Goal: Task Accomplishment & Management: Use online tool/utility

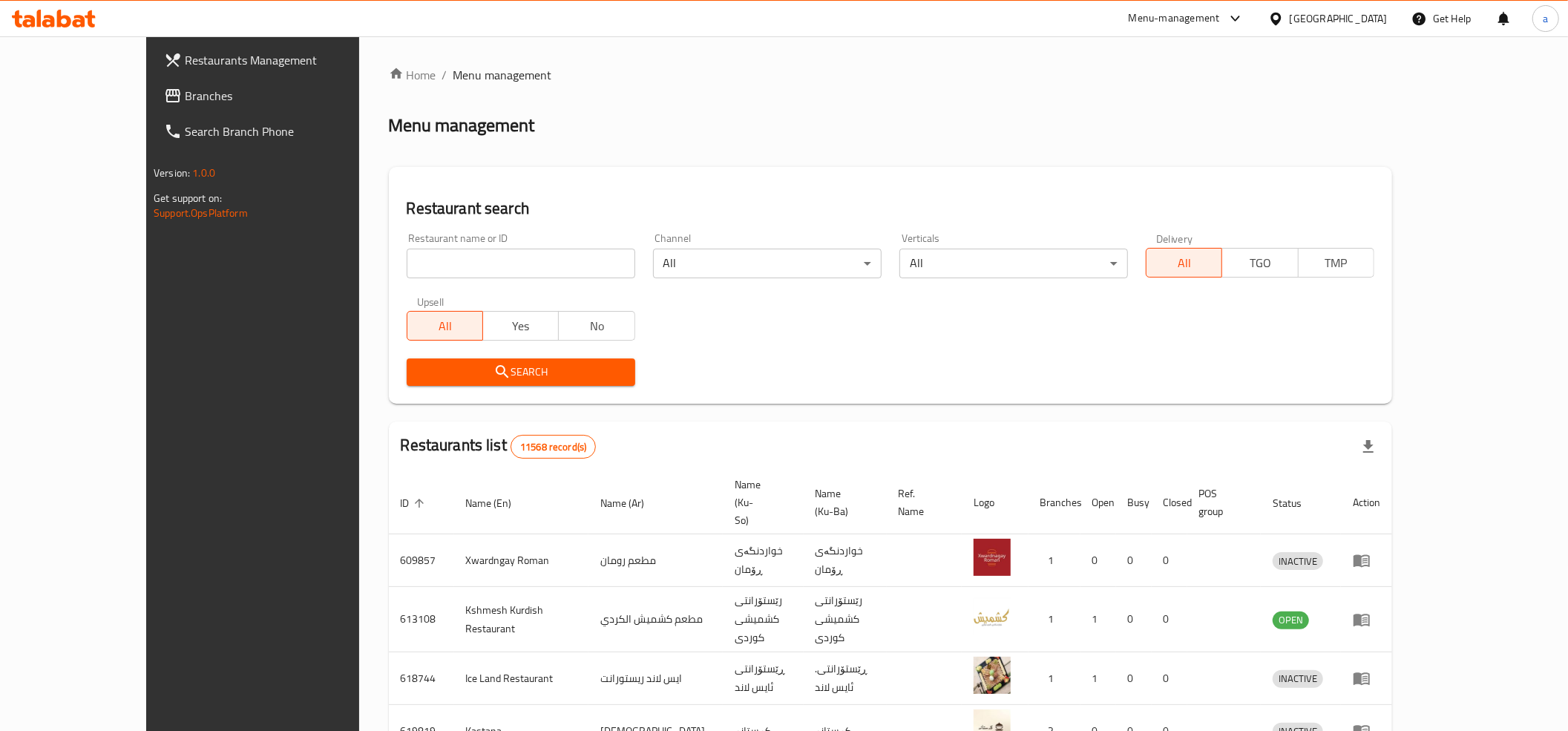
click at [185, 88] on span "Branches" at bounding box center [291, 96] width 211 height 18
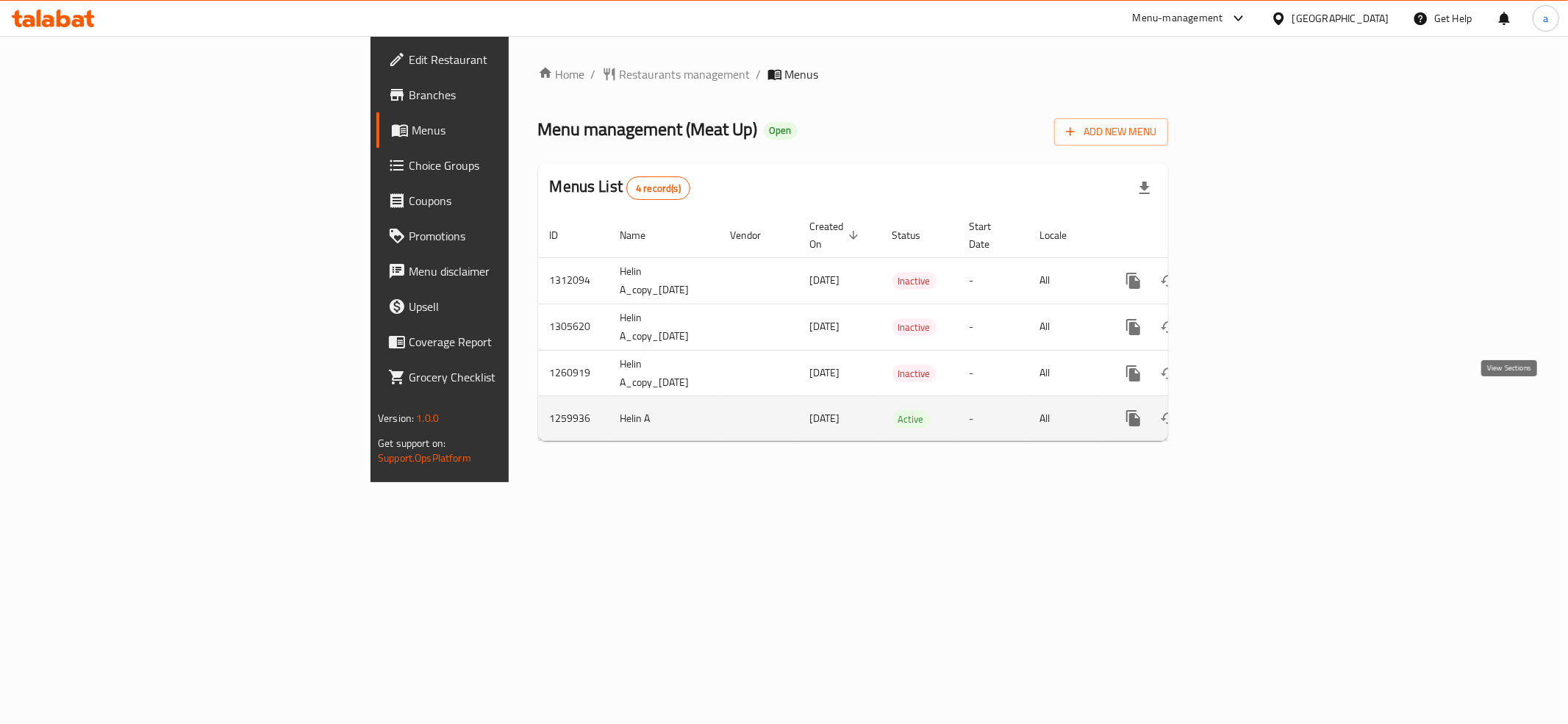
click at [1246, 412] on icon "enhanced table" at bounding box center [1239, 418] width 13 height 13
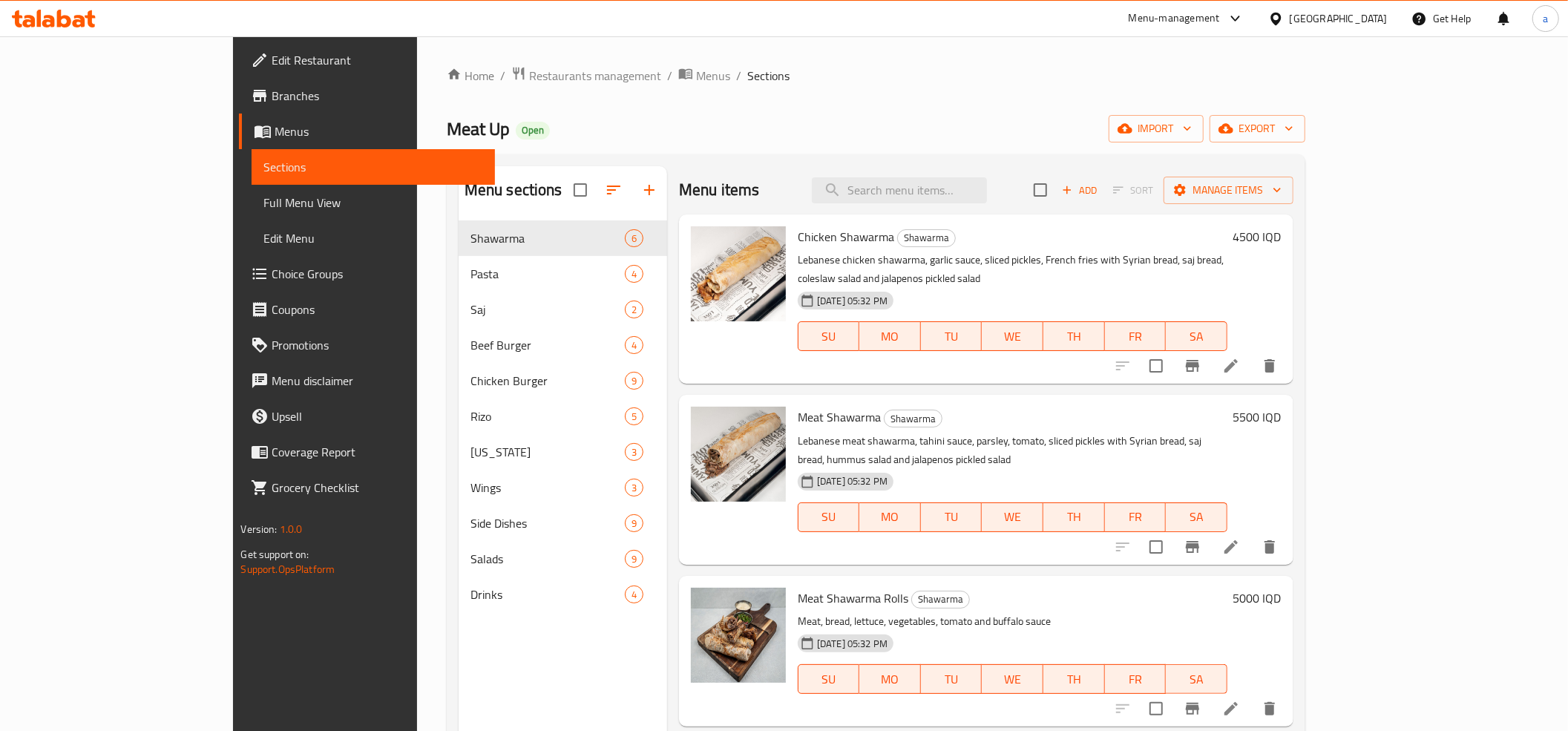
click at [263, 197] on span "Full Menu View" at bounding box center [373, 203] width 220 height 18
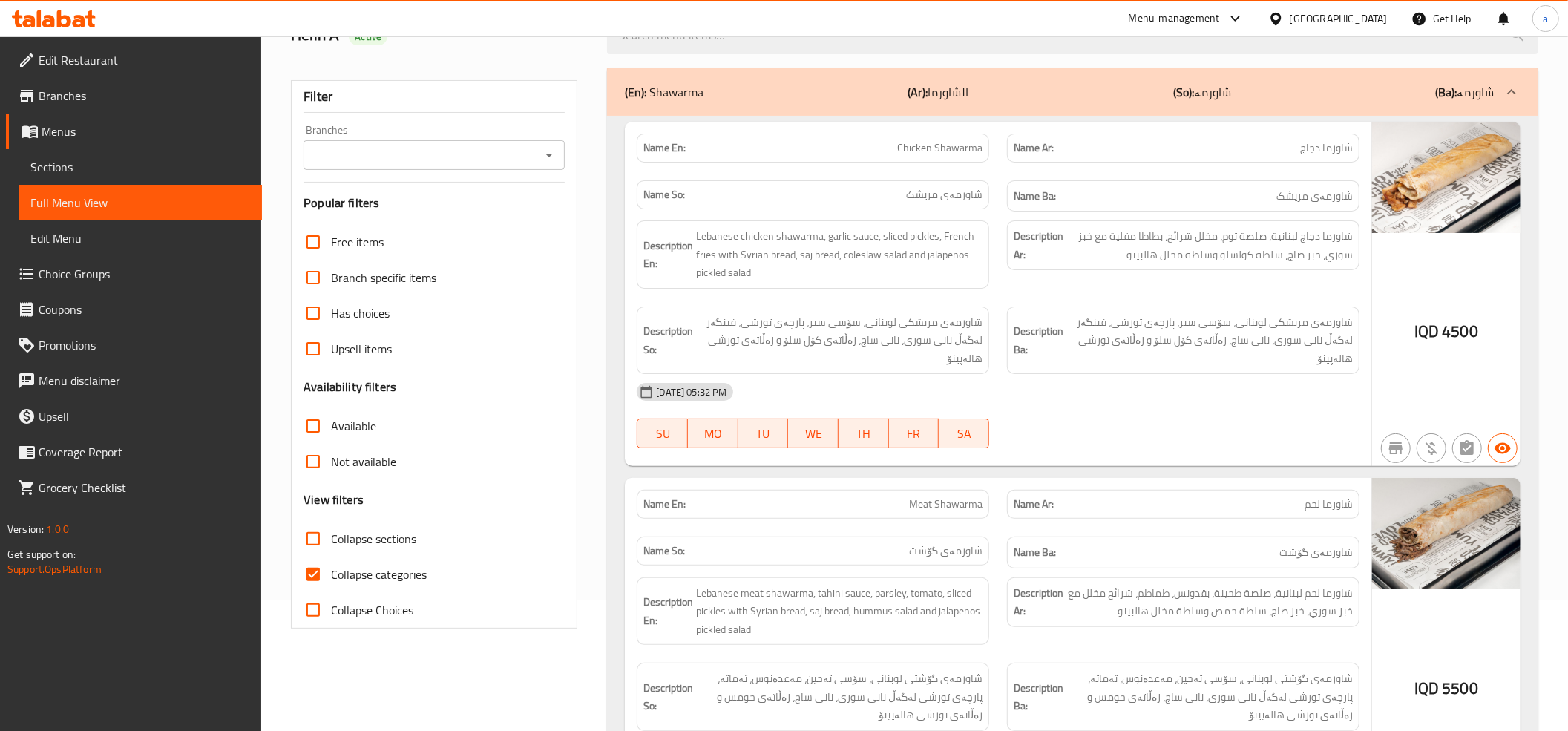
scroll to position [330, 0]
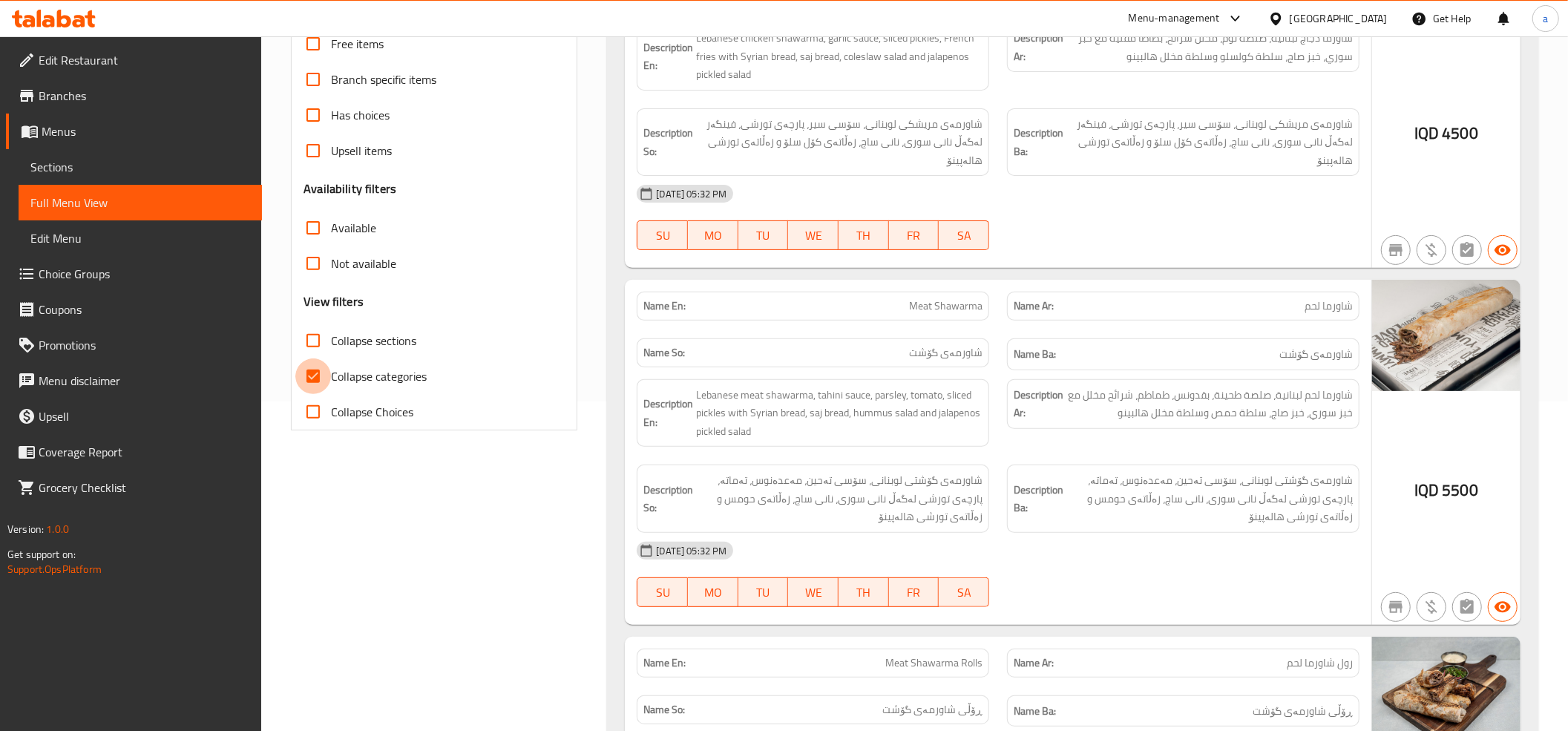
click at [315, 377] on input "Collapse categories" at bounding box center [313, 376] width 36 height 36
checkbox input "false"
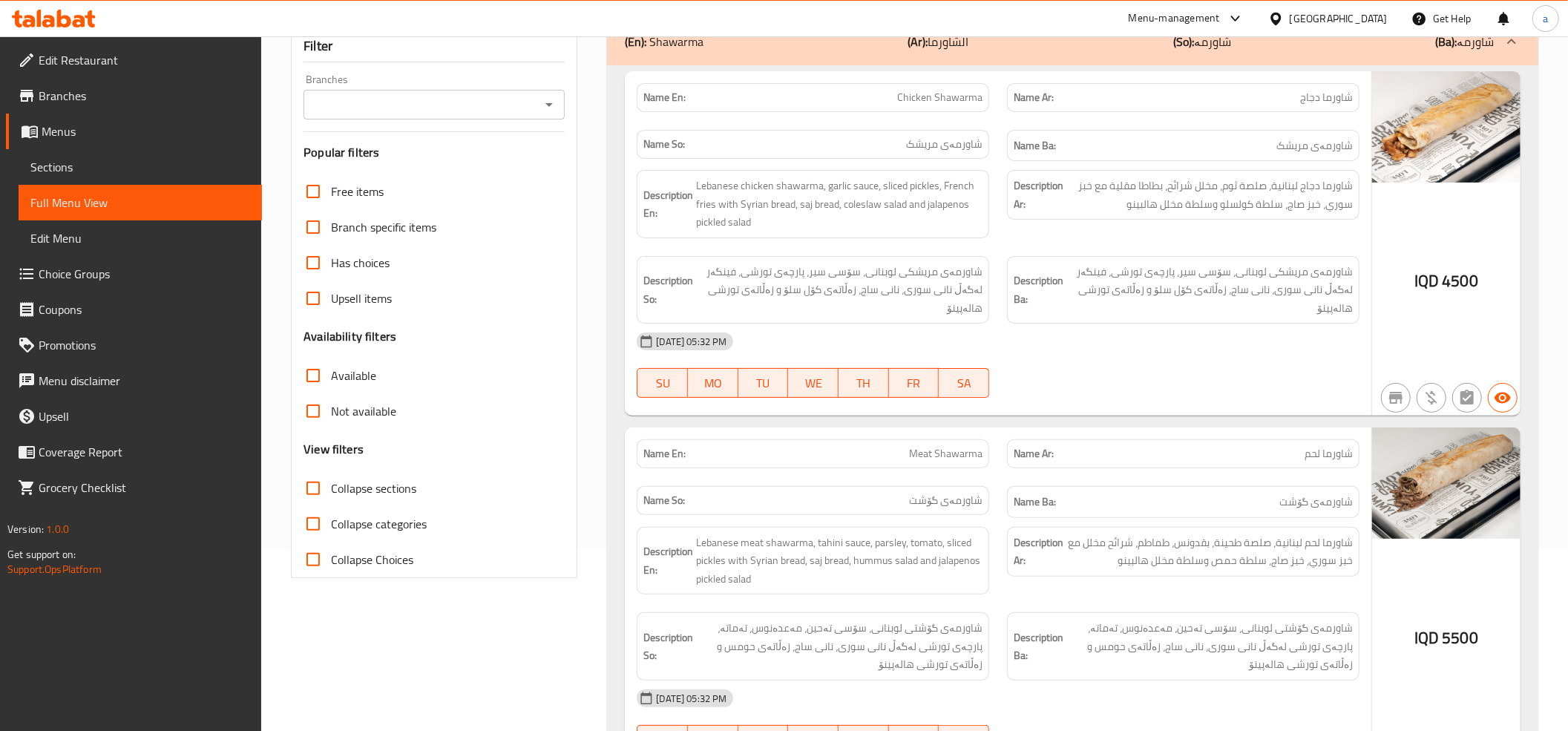
scroll to position [0, 0]
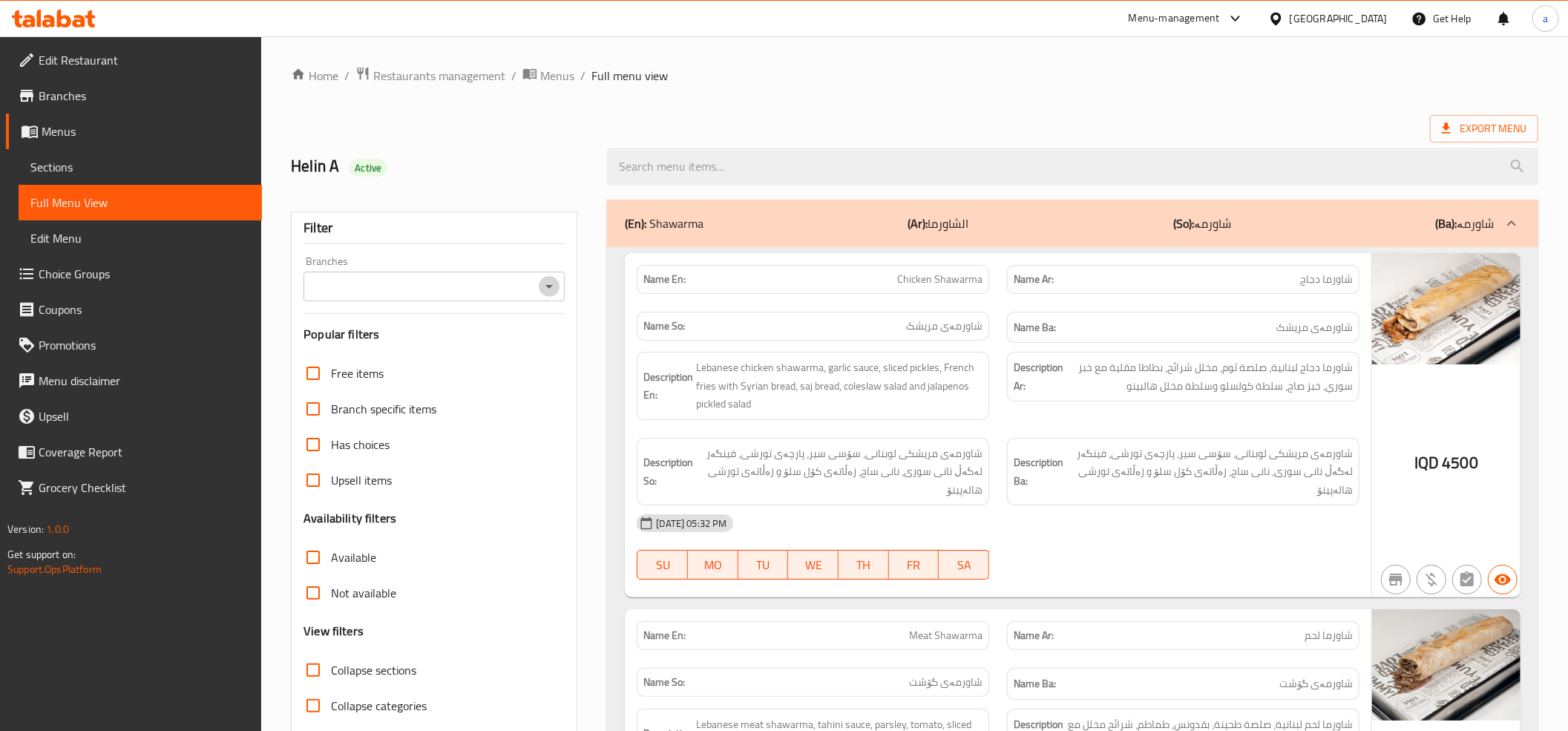
click at [542, 292] on icon "Open" at bounding box center [549, 287] width 18 height 18
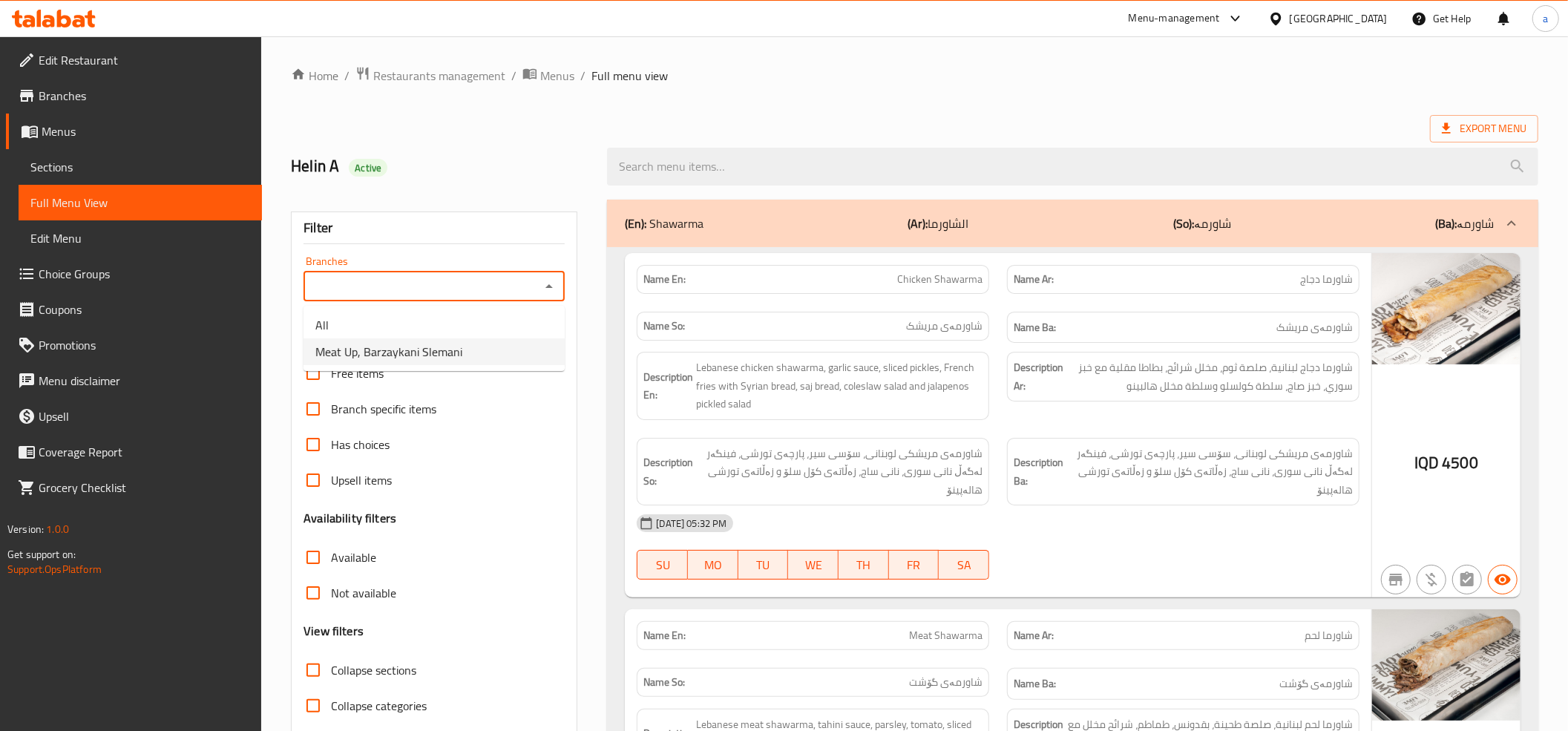
click at [387, 349] on span "Meat Up, Barzaykani Slemani" at bounding box center [388, 352] width 147 height 18
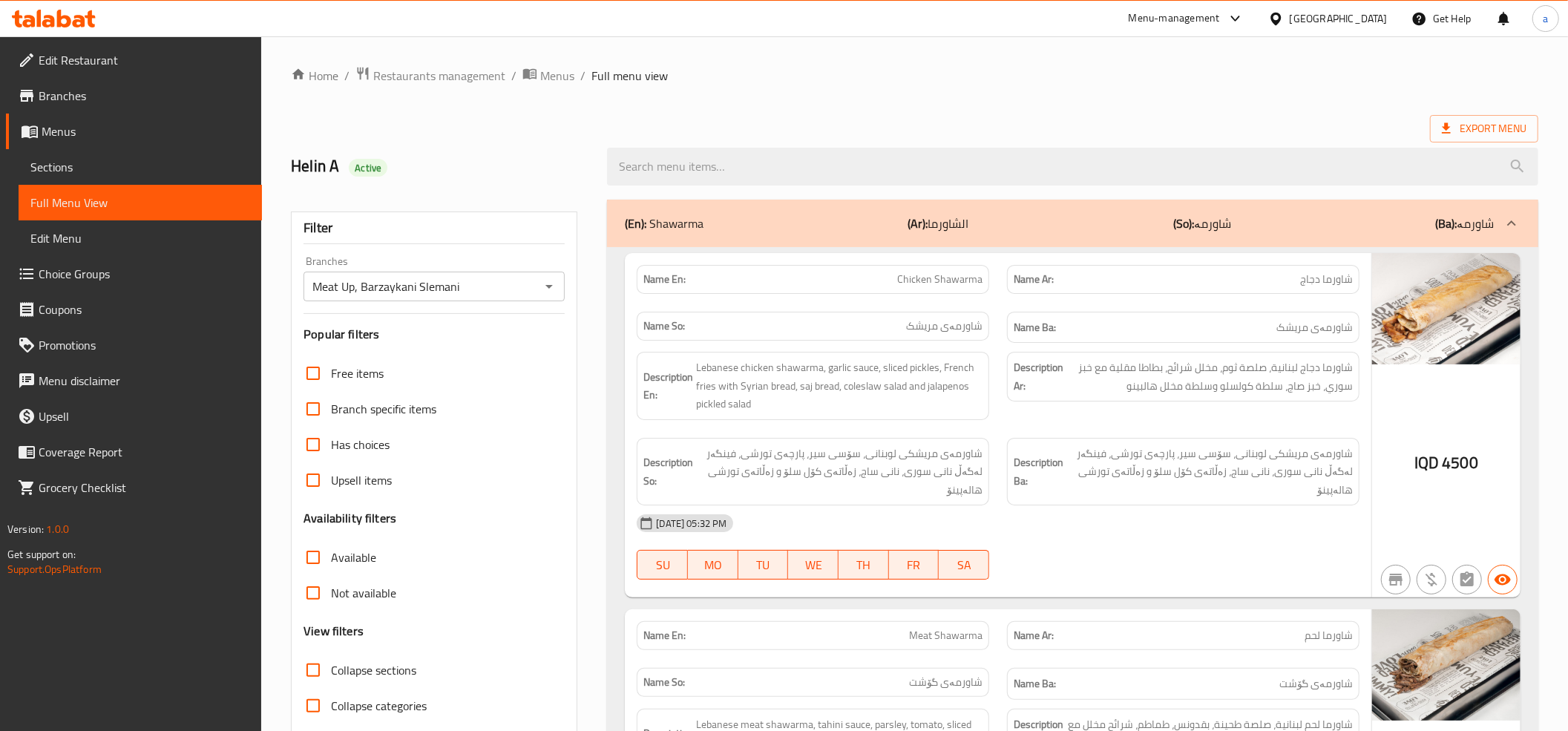
drag, startPoint x: 503, startPoint y: 181, endPoint x: 516, endPoint y: 113, distance: 69.2
click at [551, 287] on icon "Open" at bounding box center [549, 287] width 7 height 4
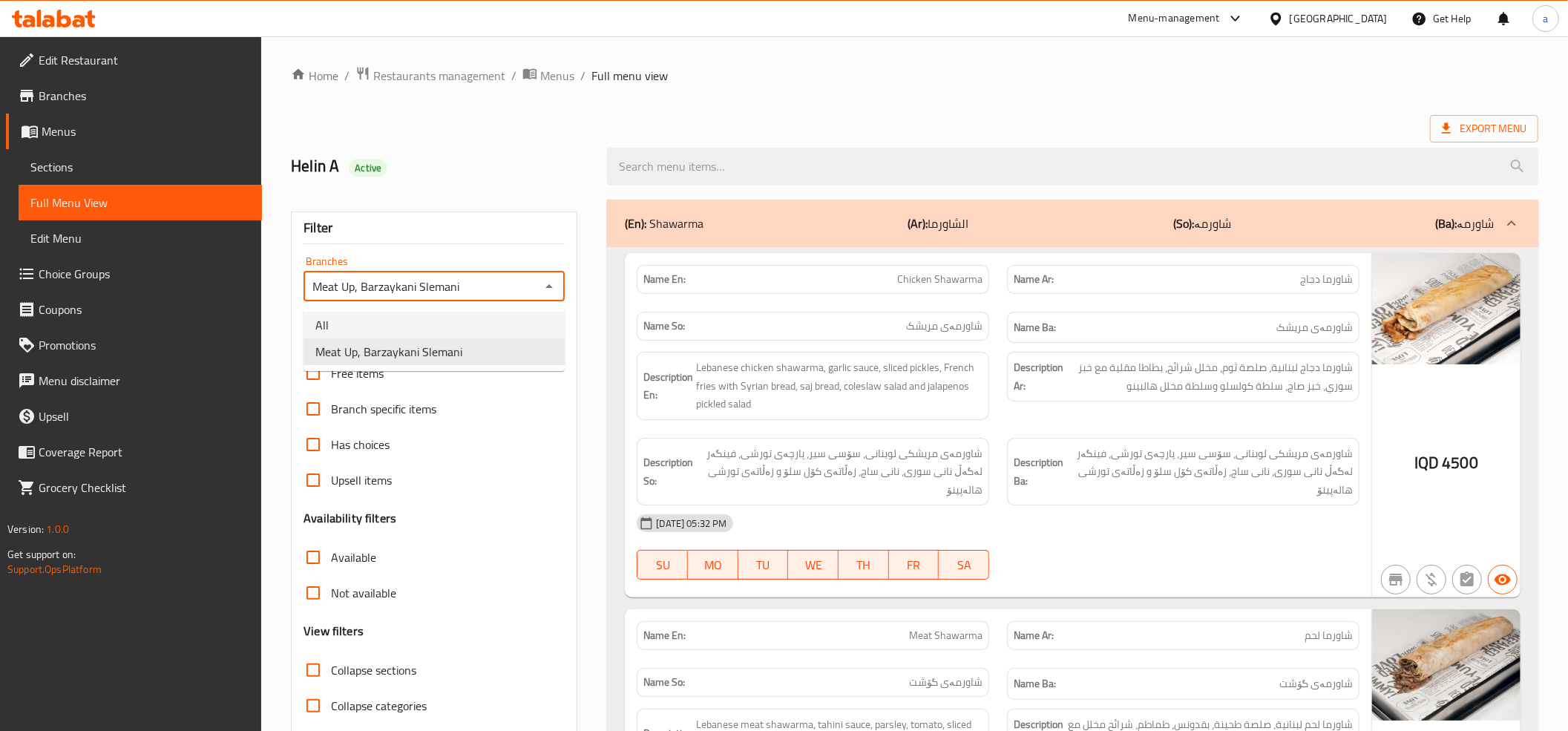
click at [330, 324] on li "All" at bounding box center [434, 325] width 261 height 27
type input "All"
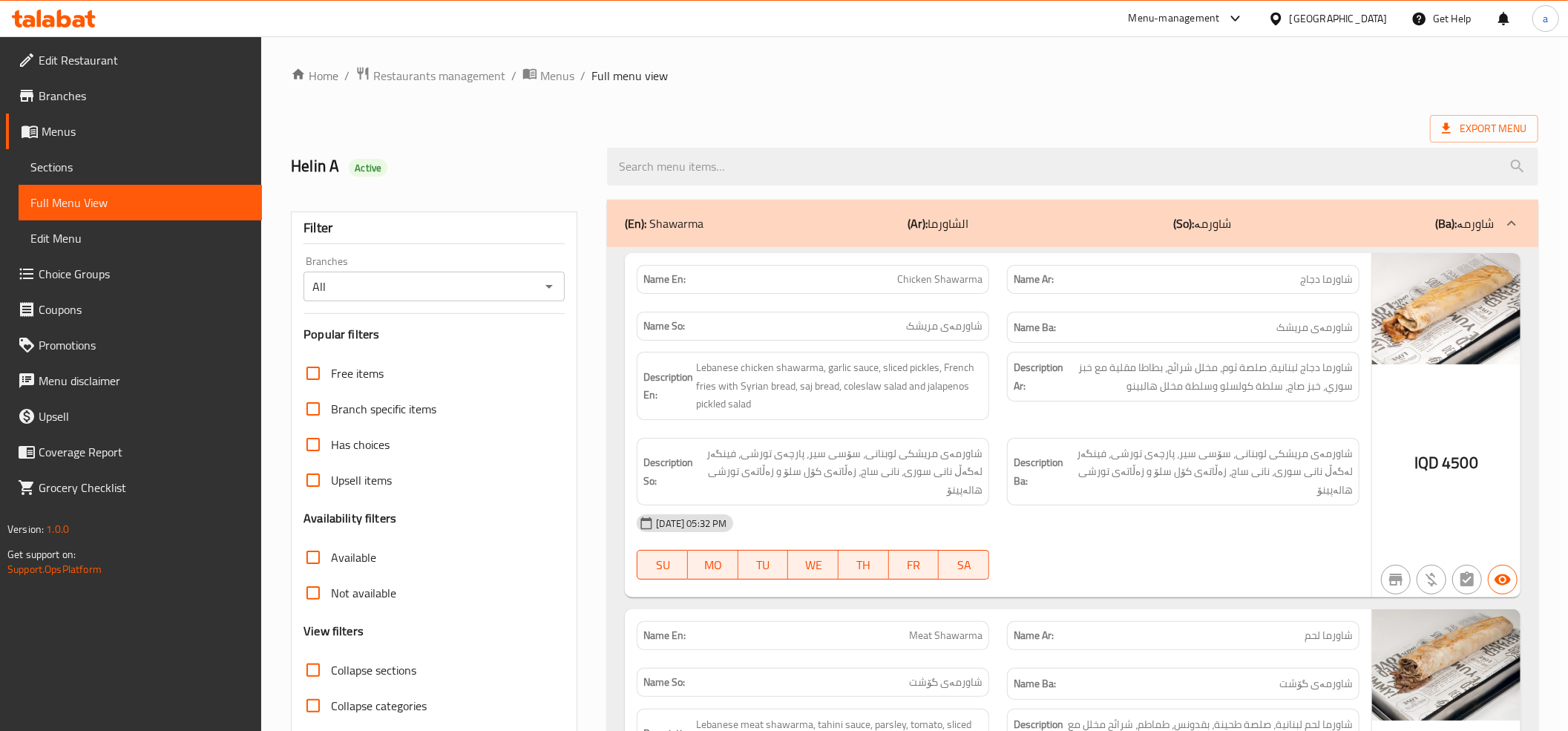
drag, startPoint x: 1152, startPoint y: 358, endPoint x: 1135, endPoint y: 158, distance: 200.7
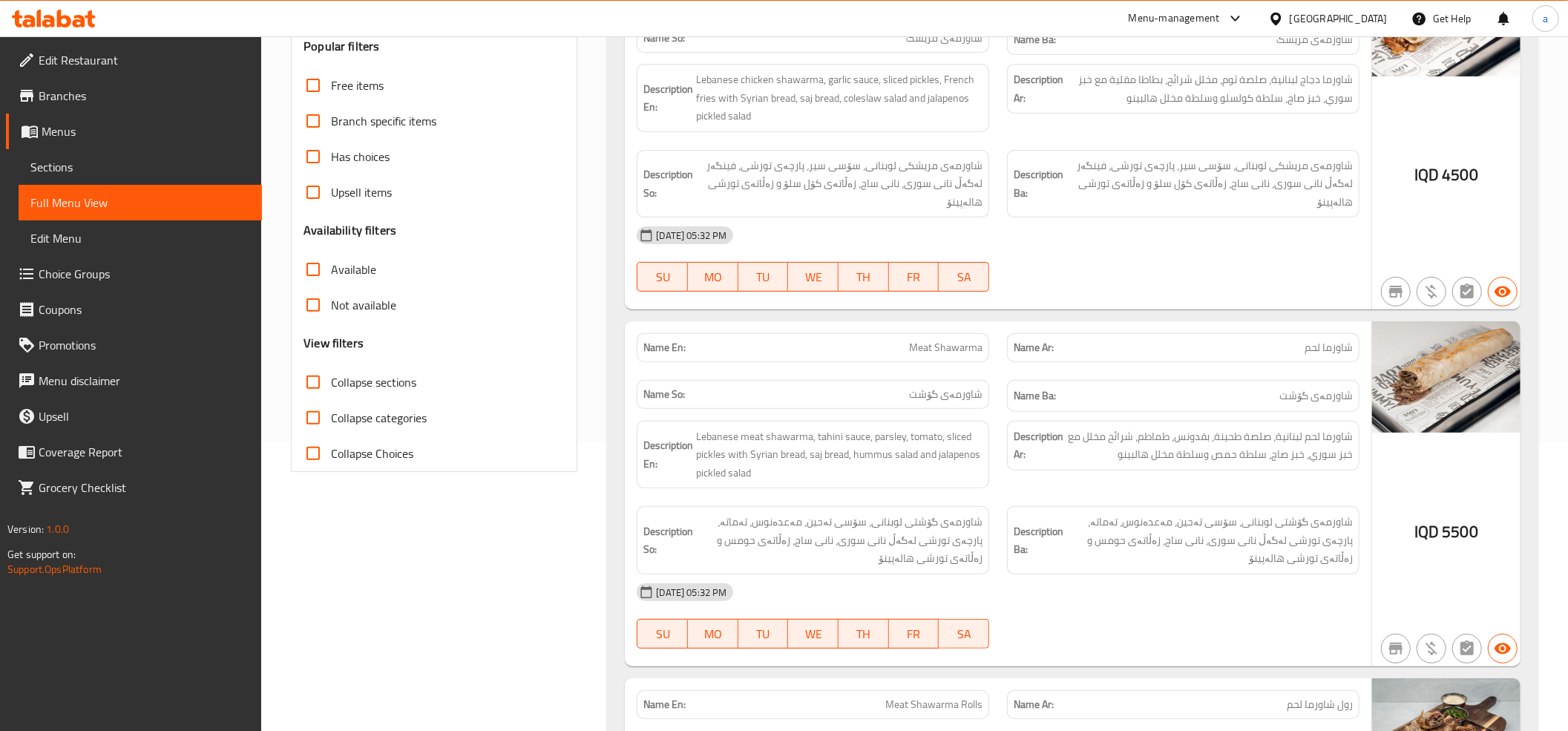
scroll to position [495, 0]
